Goal: Transaction & Acquisition: Subscribe to service/newsletter

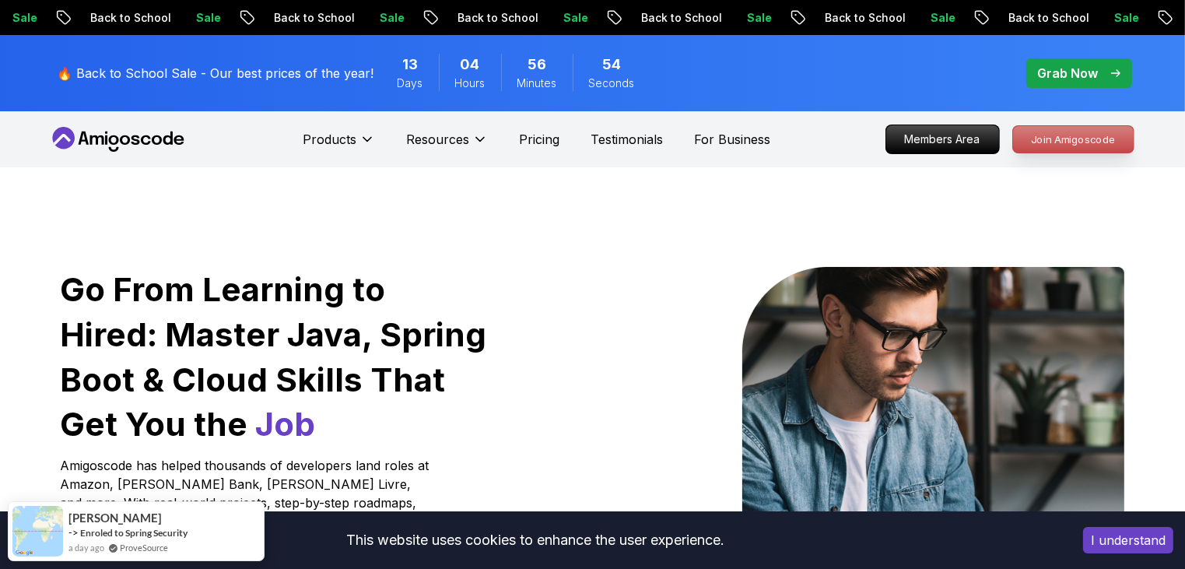
click at [1040, 146] on p "Join Amigoscode" at bounding box center [1073, 139] width 121 height 26
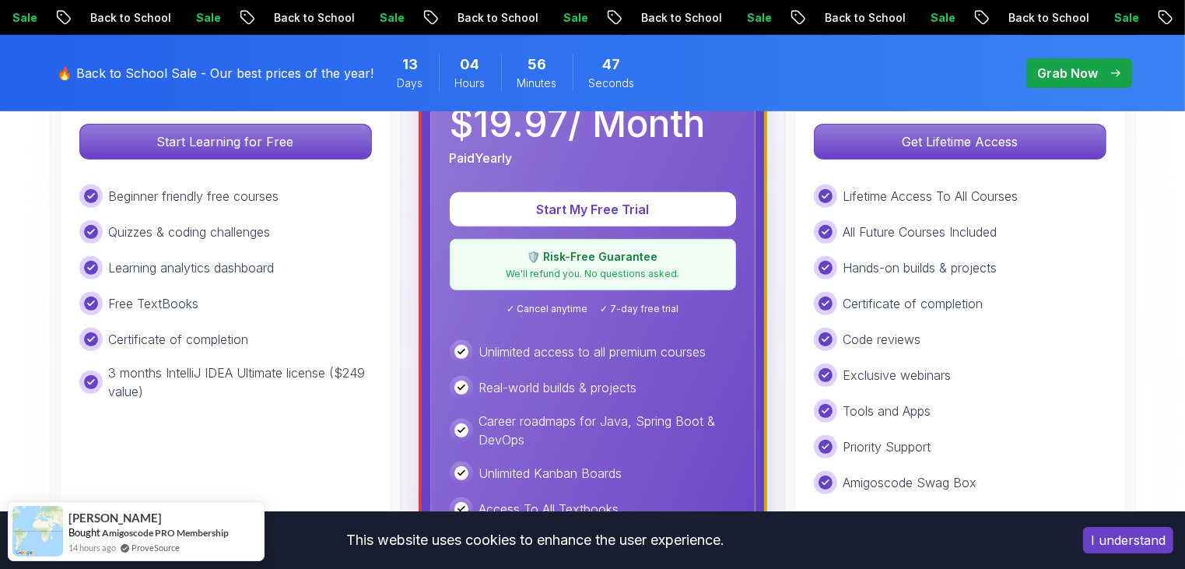
scroll to position [572, 0]
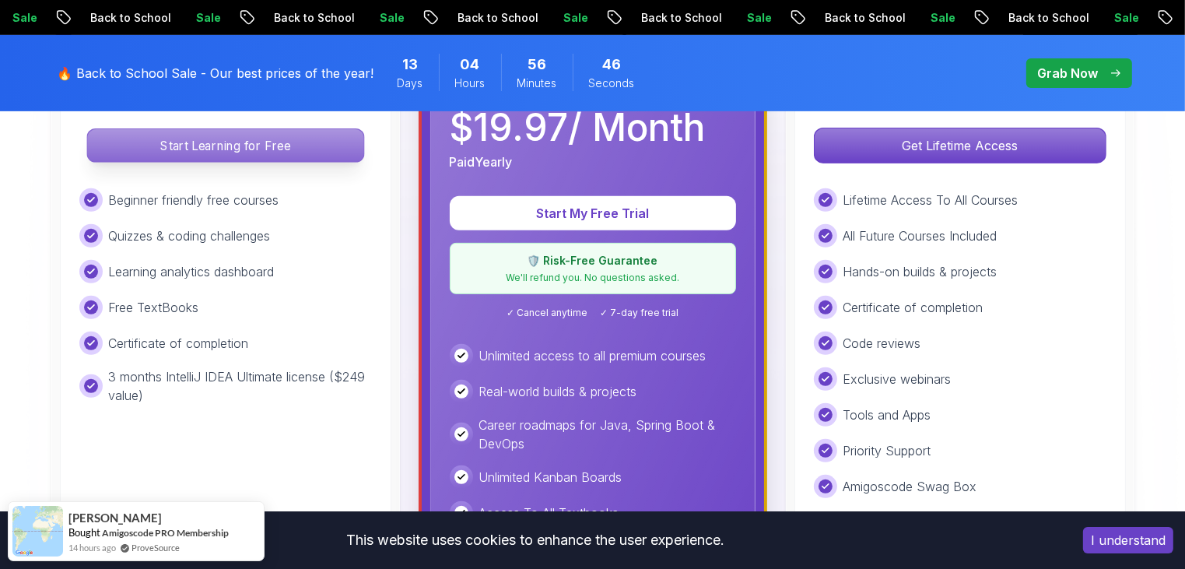
click at [216, 143] on p "Start Learning for Free" at bounding box center [225, 145] width 276 height 33
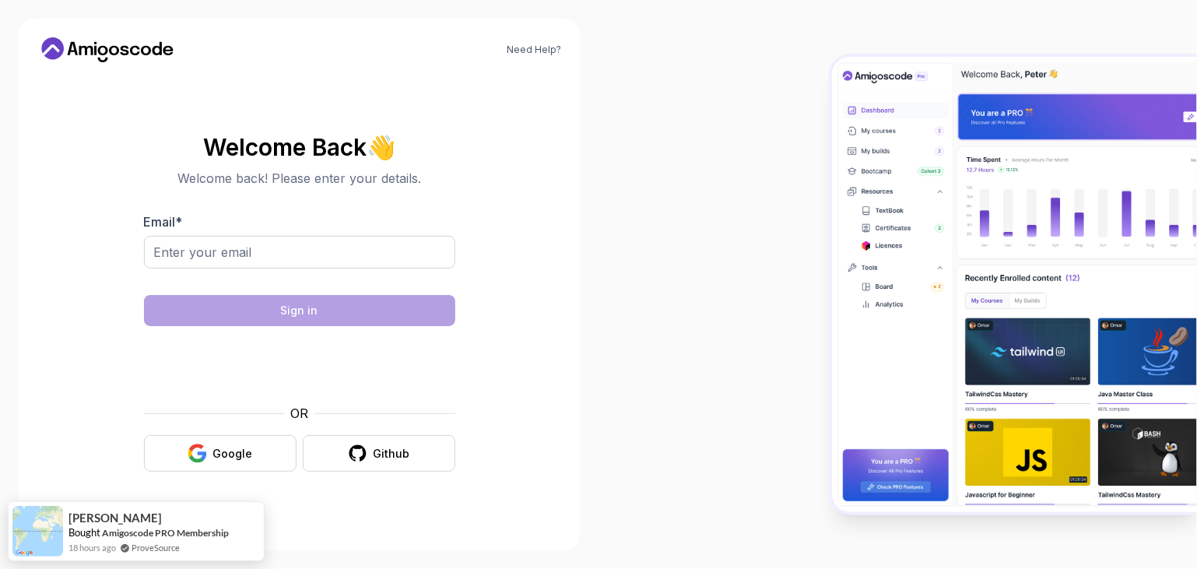
drag, startPoint x: 278, startPoint y: 270, endPoint x: 284, endPoint y: 251, distance: 20.4
click at [284, 251] on div at bounding box center [299, 261] width 311 height 50
click at [284, 251] on input "Email *" at bounding box center [299, 252] width 311 height 33
type input "[EMAIL_ADDRESS][DOMAIN_NAME]"
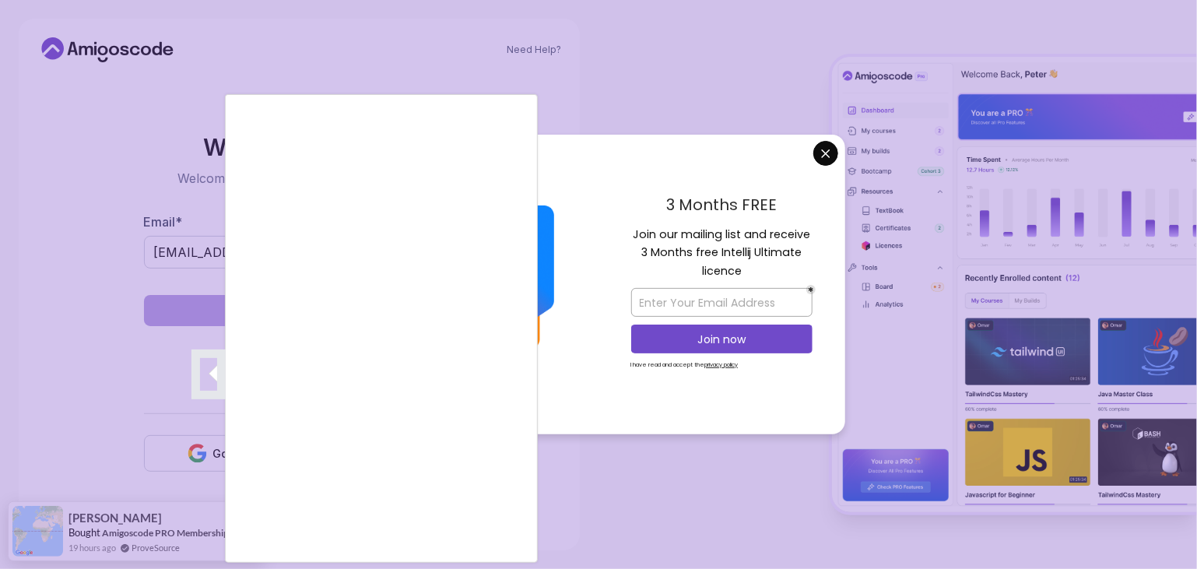
click at [61, 184] on div at bounding box center [598, 284] width 1197 height 569
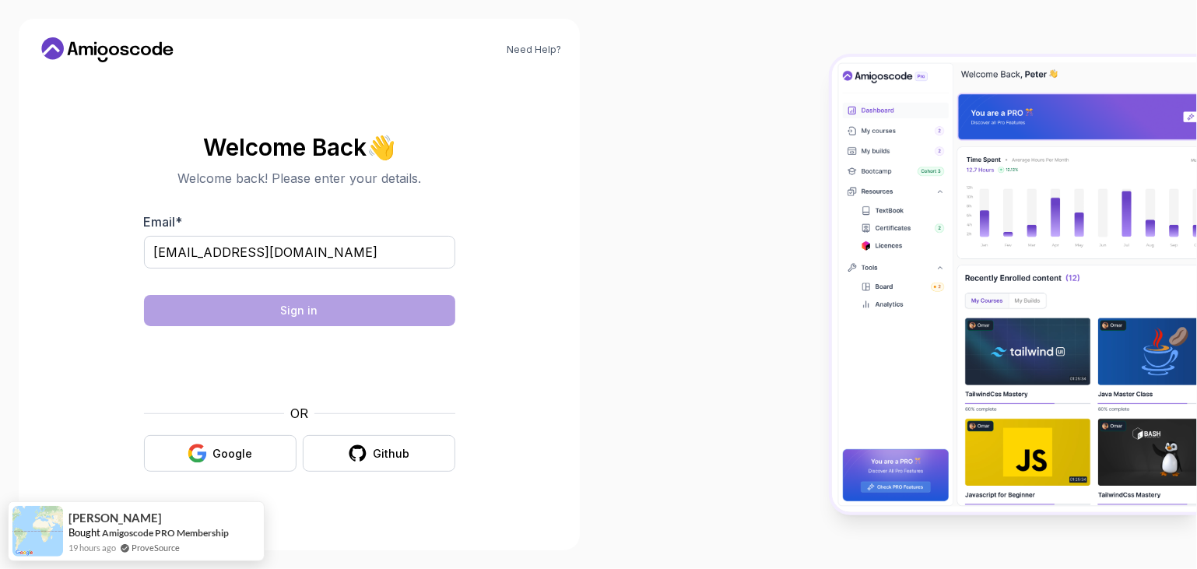
click at [830, 144] on body "Need Help? Welcome Back 👋 Welcome back! Please enter your details. Email * [EMA…" at bounding box center [598, 284] width 1197 height 569
